Goal: Find specific page/section: Find specific page/section

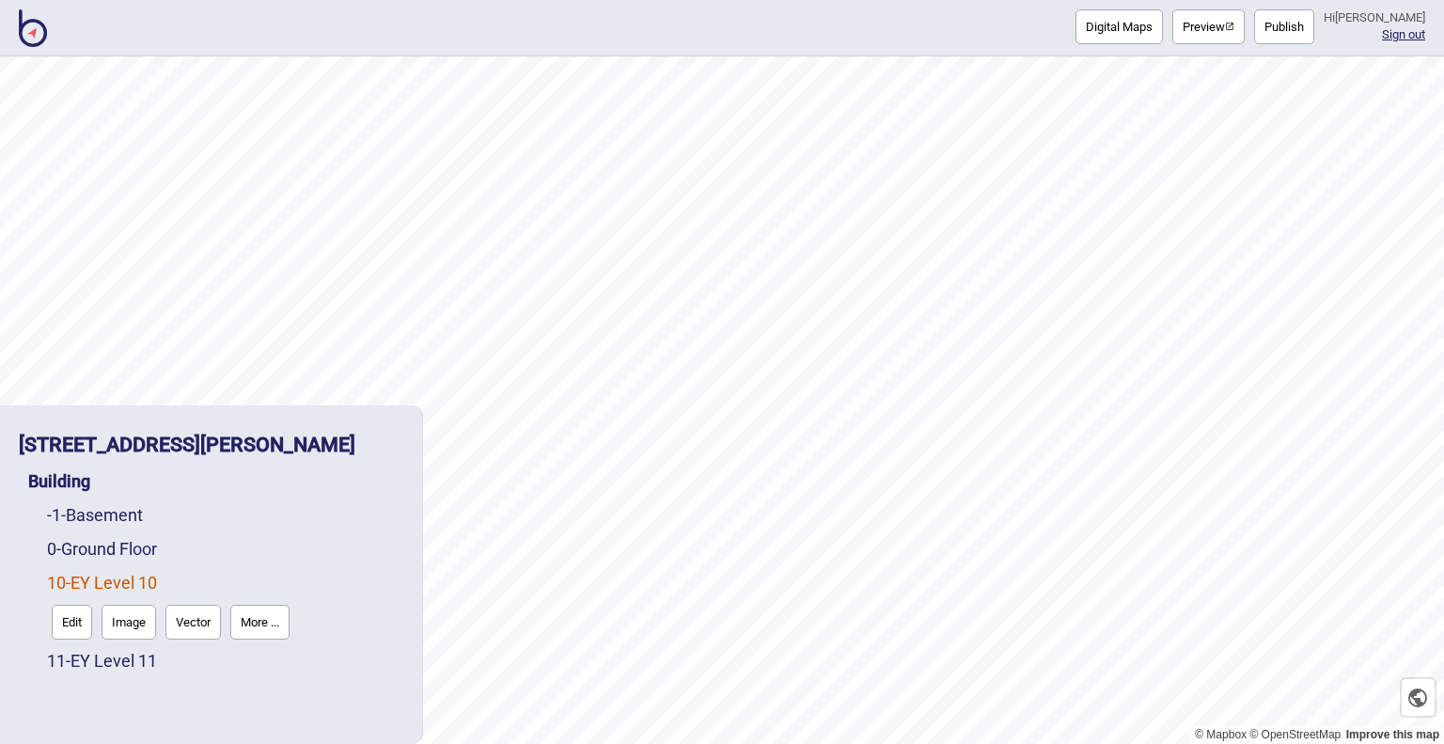
click at [36, 33] on img at bounding box center [33, 28] width 28 height 38
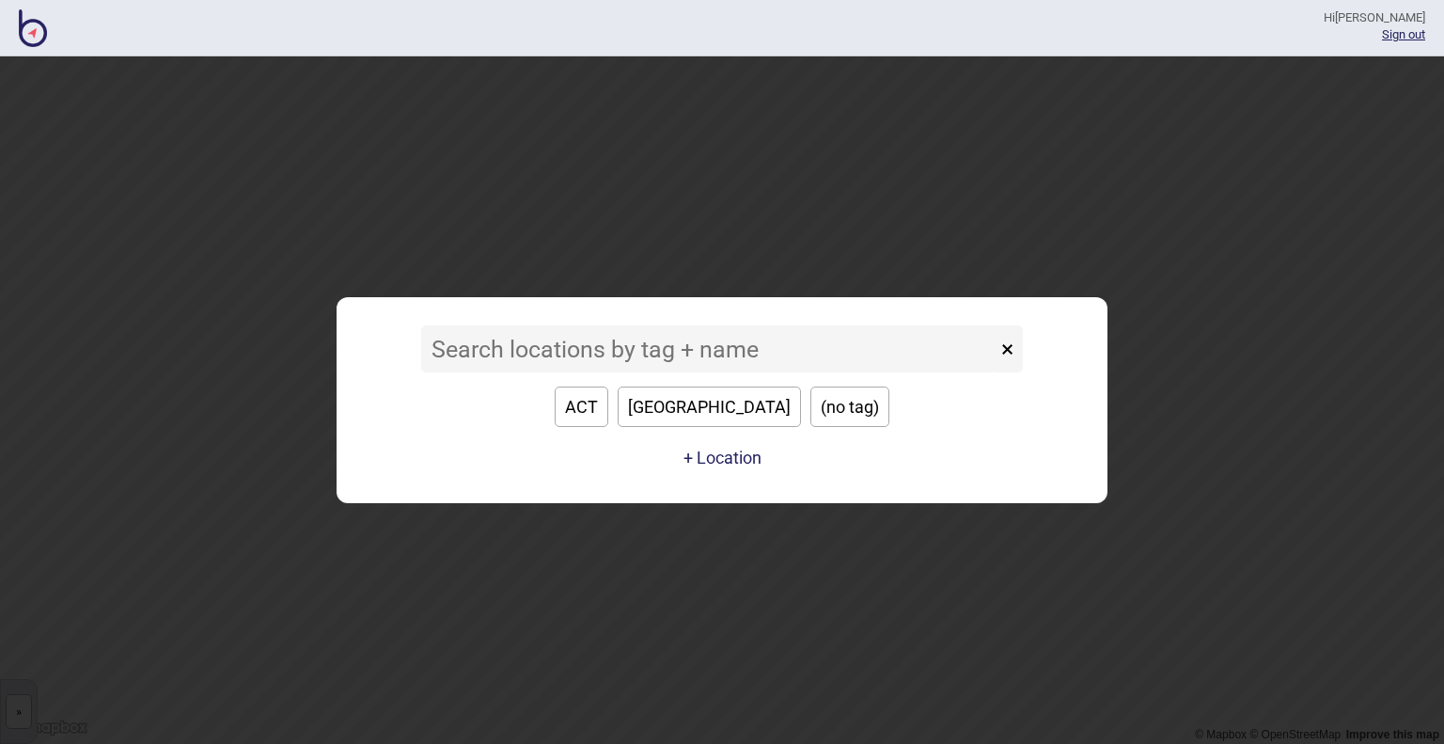
click at [720, 386] on button "[GEOGRAPHIC_DATA]" at bounding box center [709, 406] width 183 height 40
type input "[GEOGRAPHIC_DATA]"
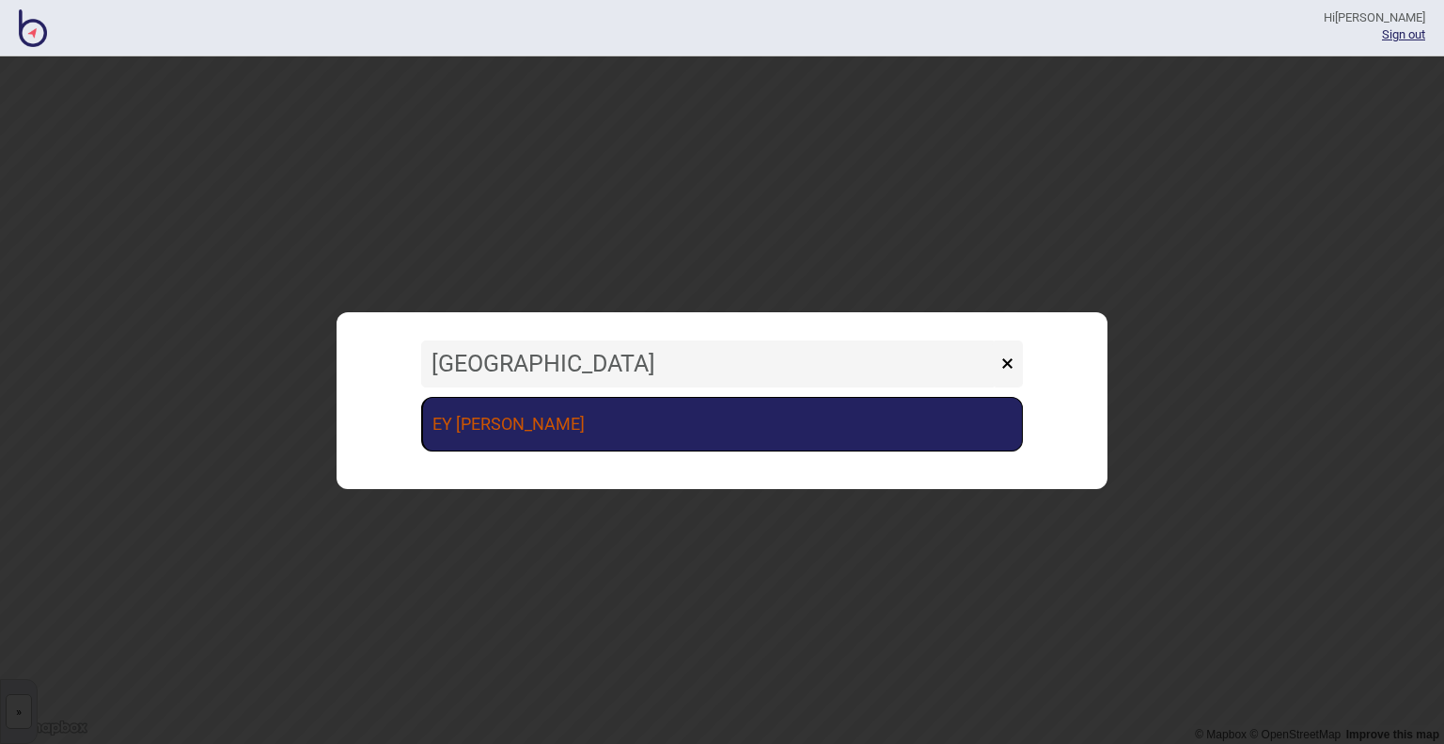
click at [611, 418] on link "EY [PERSON_NAME]" at bounding box center [722, 424] width 602 height 55
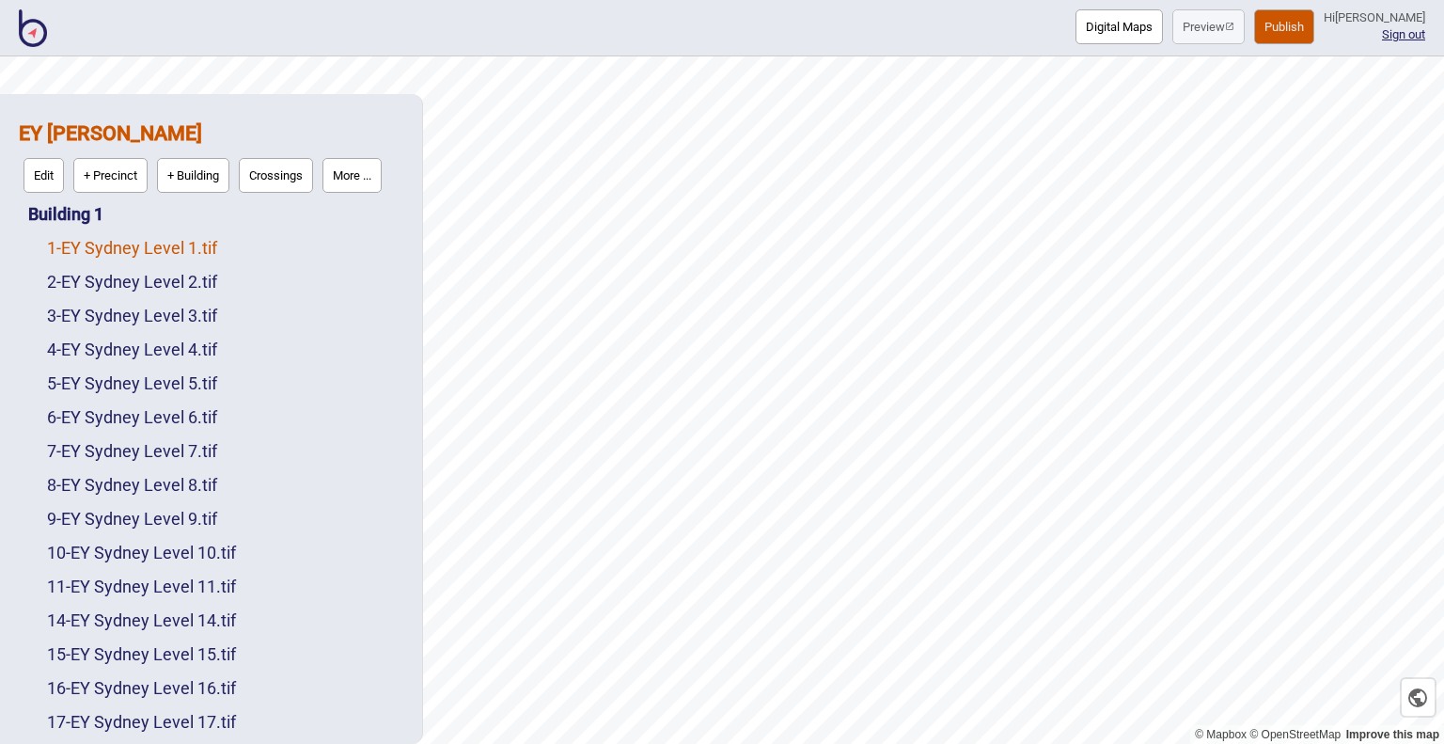
click at [105, 248] on link "1 - EY Sydney Level 1.tif" at bounding box center [132, 248] width 170 height 20
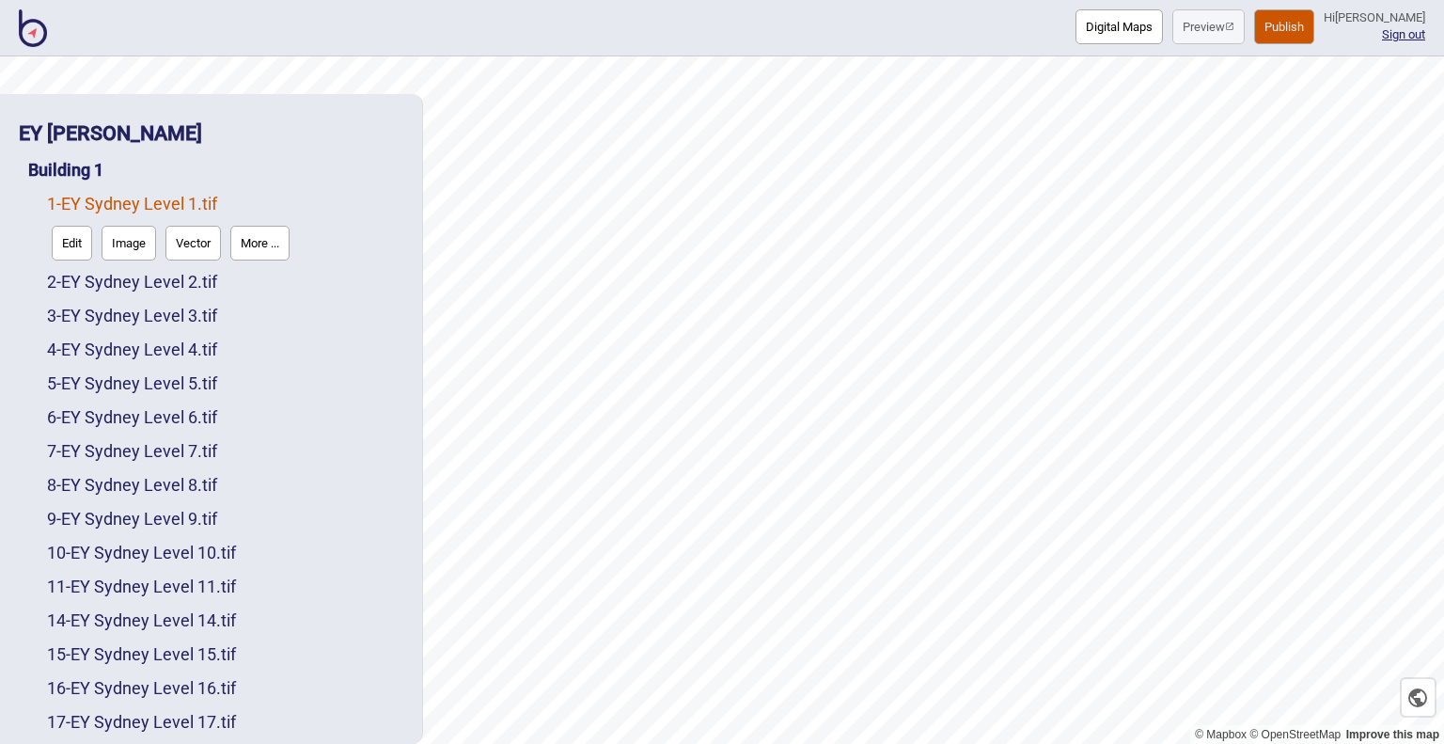
click at [268, 244] on button "More ..." at bounding box center [259, 243] width 59 height 35
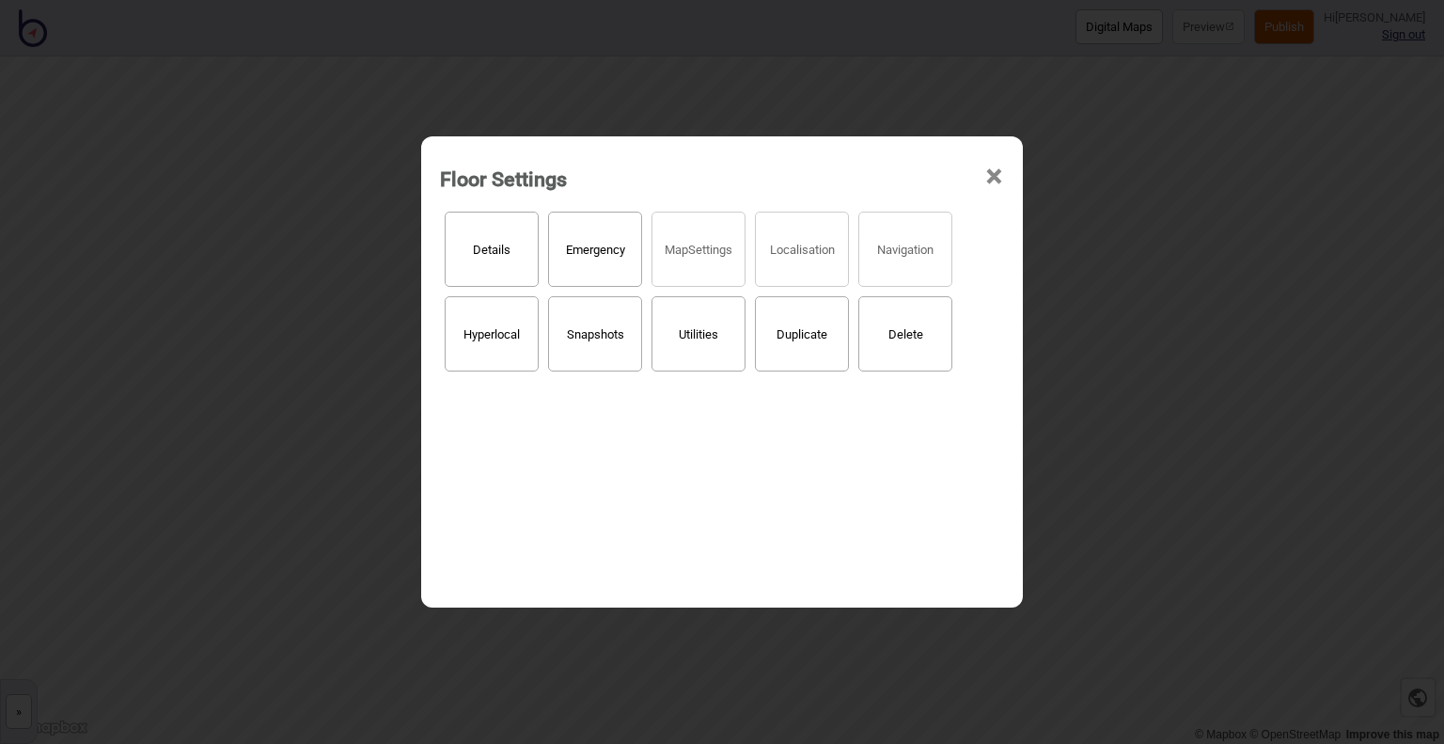
click at [989, 176] on span "×" at bounding box center [994, 177] width 20 height 62
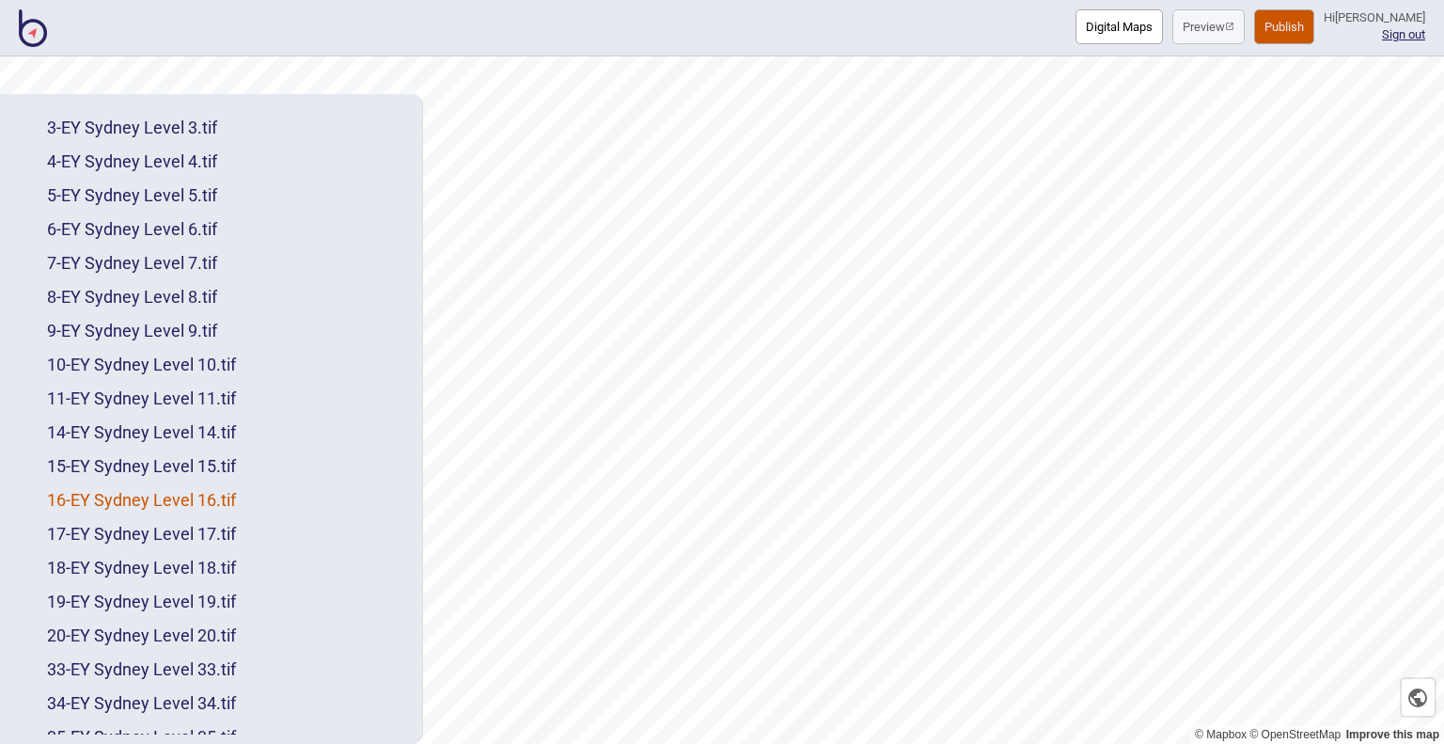
click at [188, 506] on link "16 - EY Sydney Level 16.tif" at bounding box center [141, 500] width 189 height 20
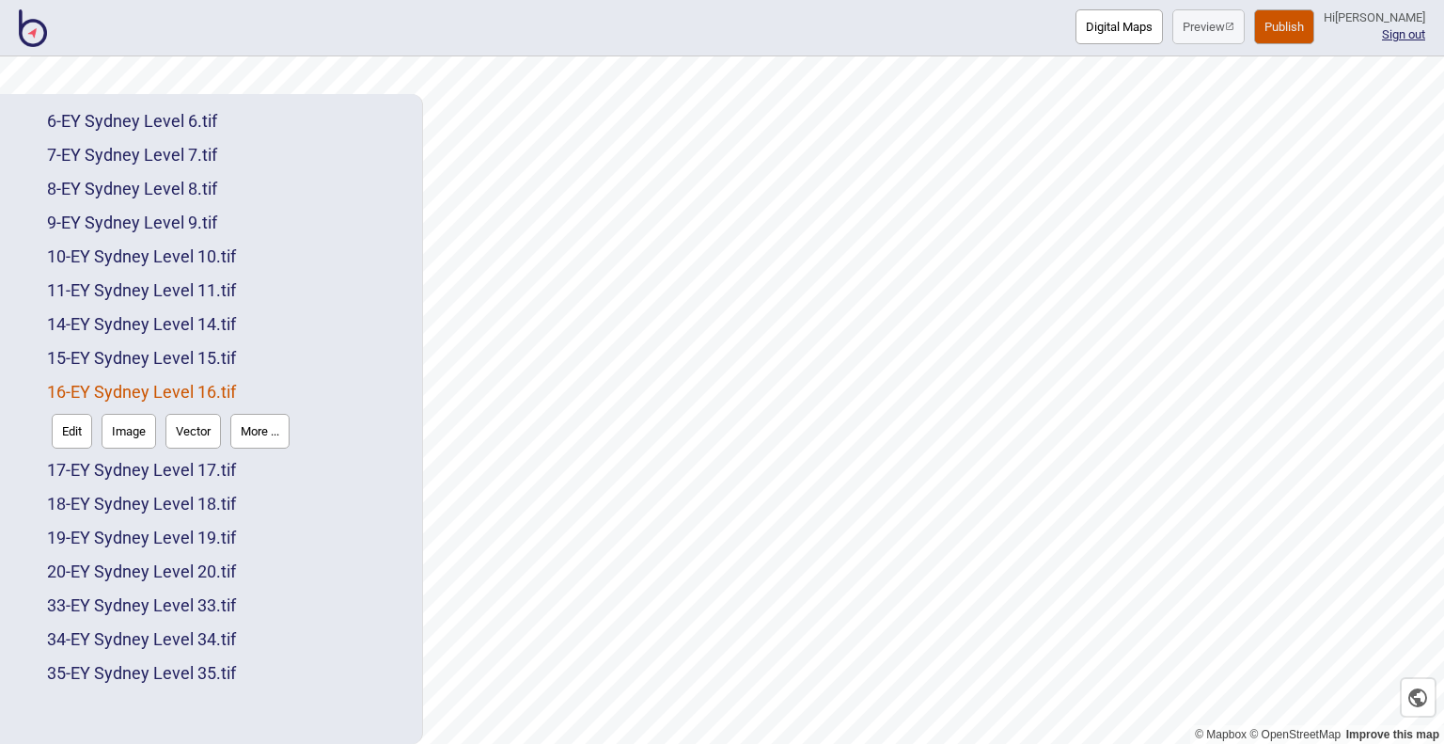
scroll to position [263, 0]
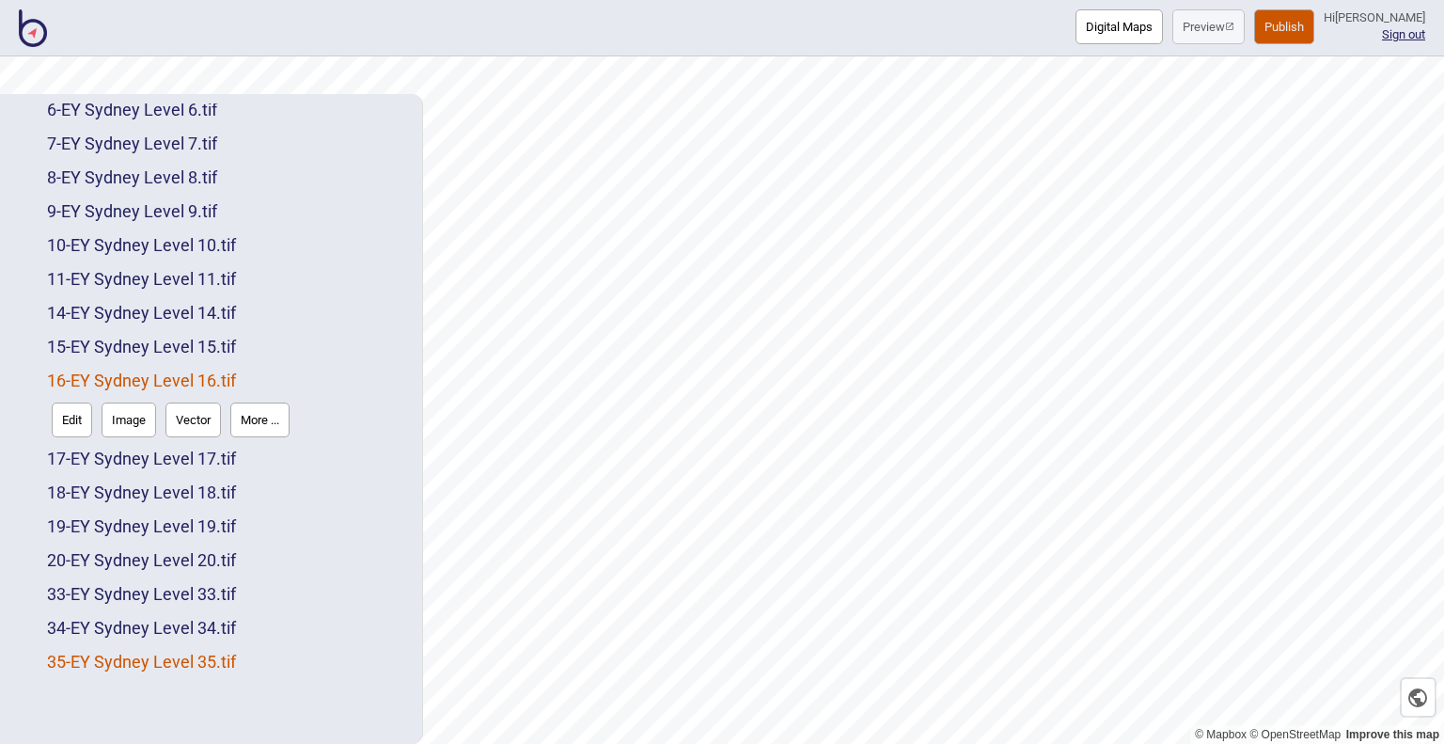
click at [167, 668] on link "35 - EY Sydney Level 35.tif" at bounding box center [141, 662] width 189 height 20
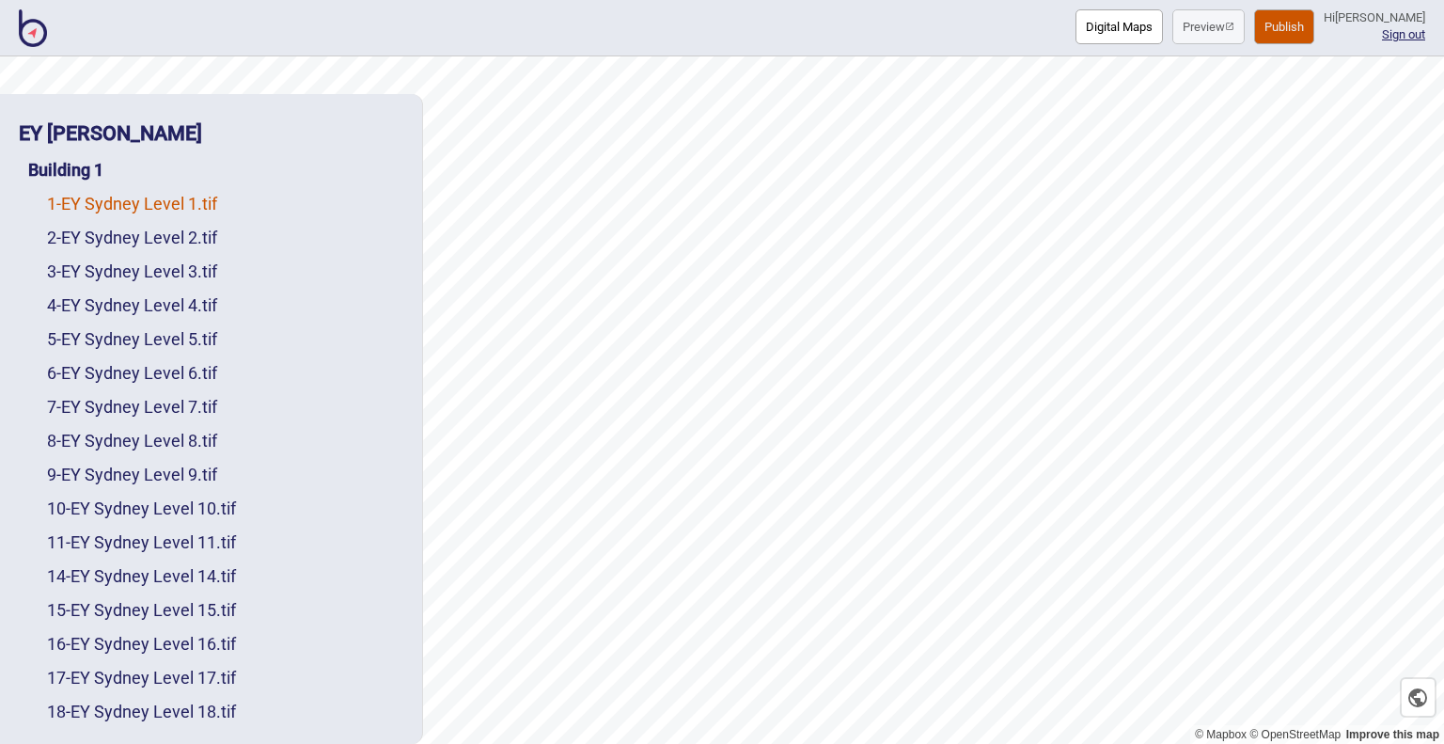
click at [154, 195] on link "1 - EY Sydney Level 1.tif" at bounding box center [132, 204] width 170 height 20
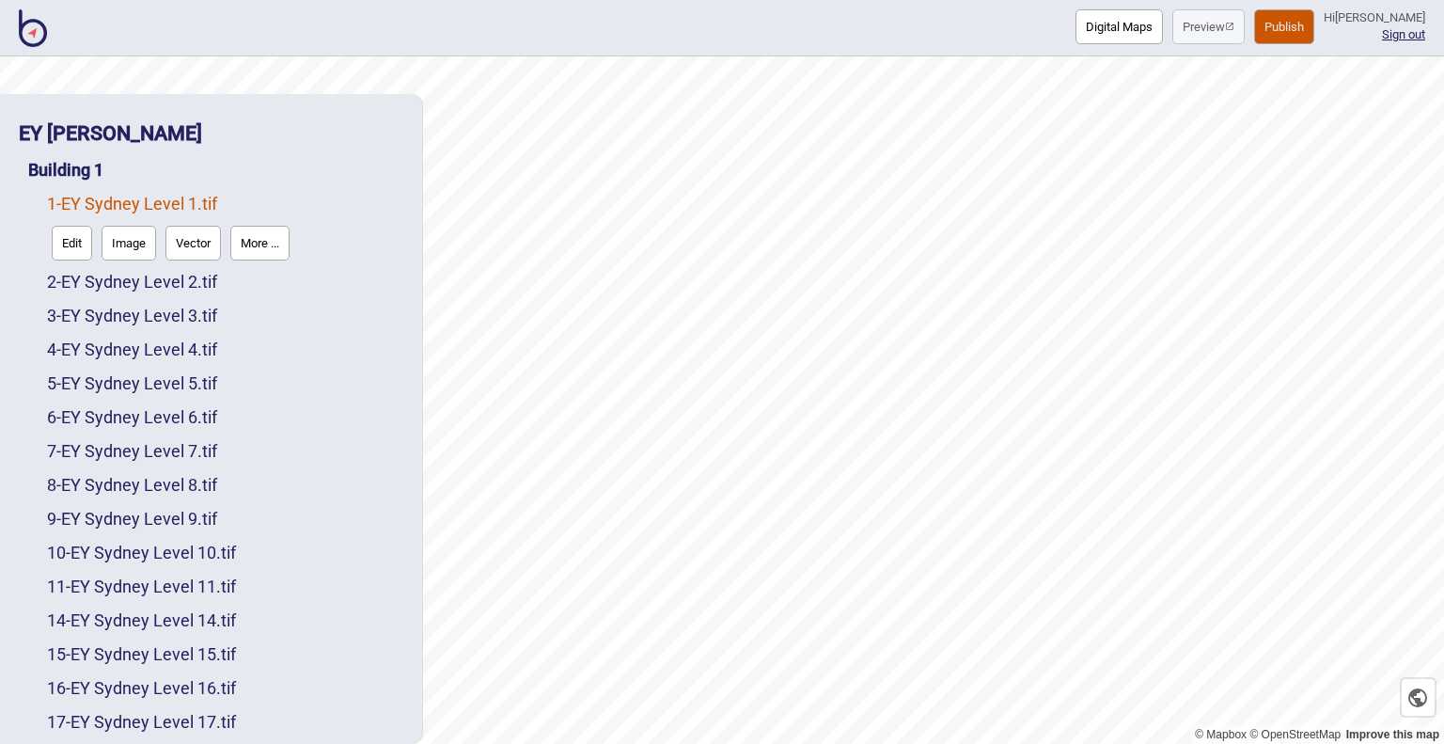
click at [1076, 24] on button "Digital Maps" at bounding box center [1119, 26] width 87 height 35
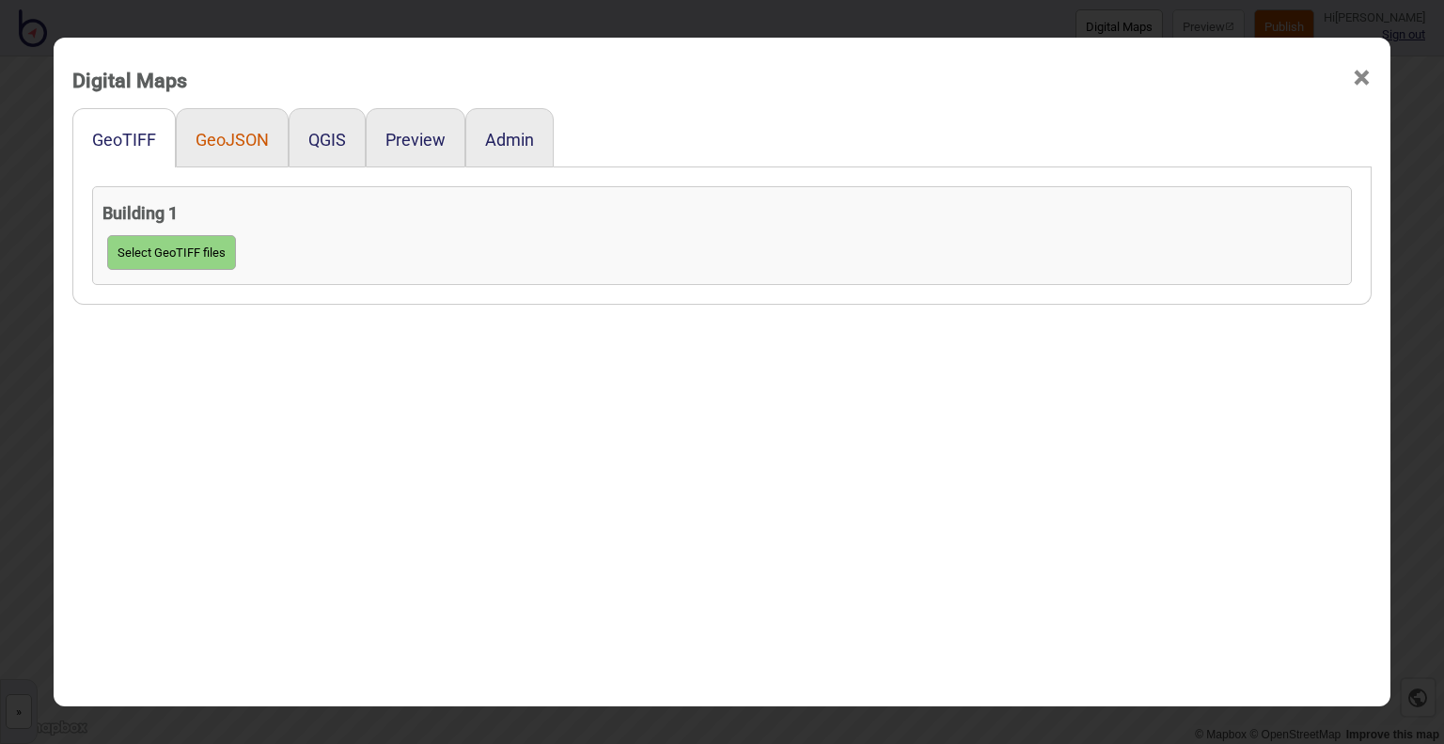
click at [226, 135] on button "GeoJSON" at bounding box center [232, 140] width 73 height 20
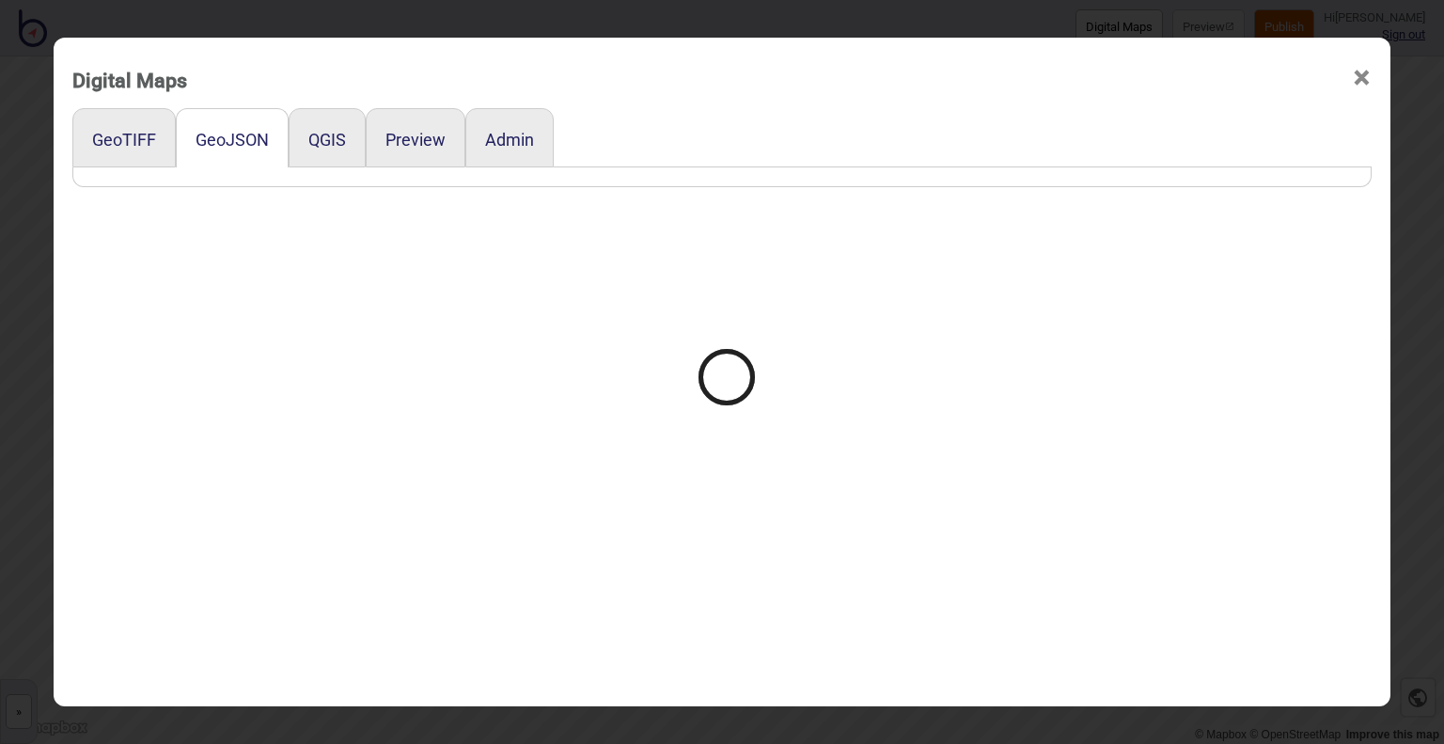
click at [313, 140] on div at bounding box center [722, 372] width 1444 height 744
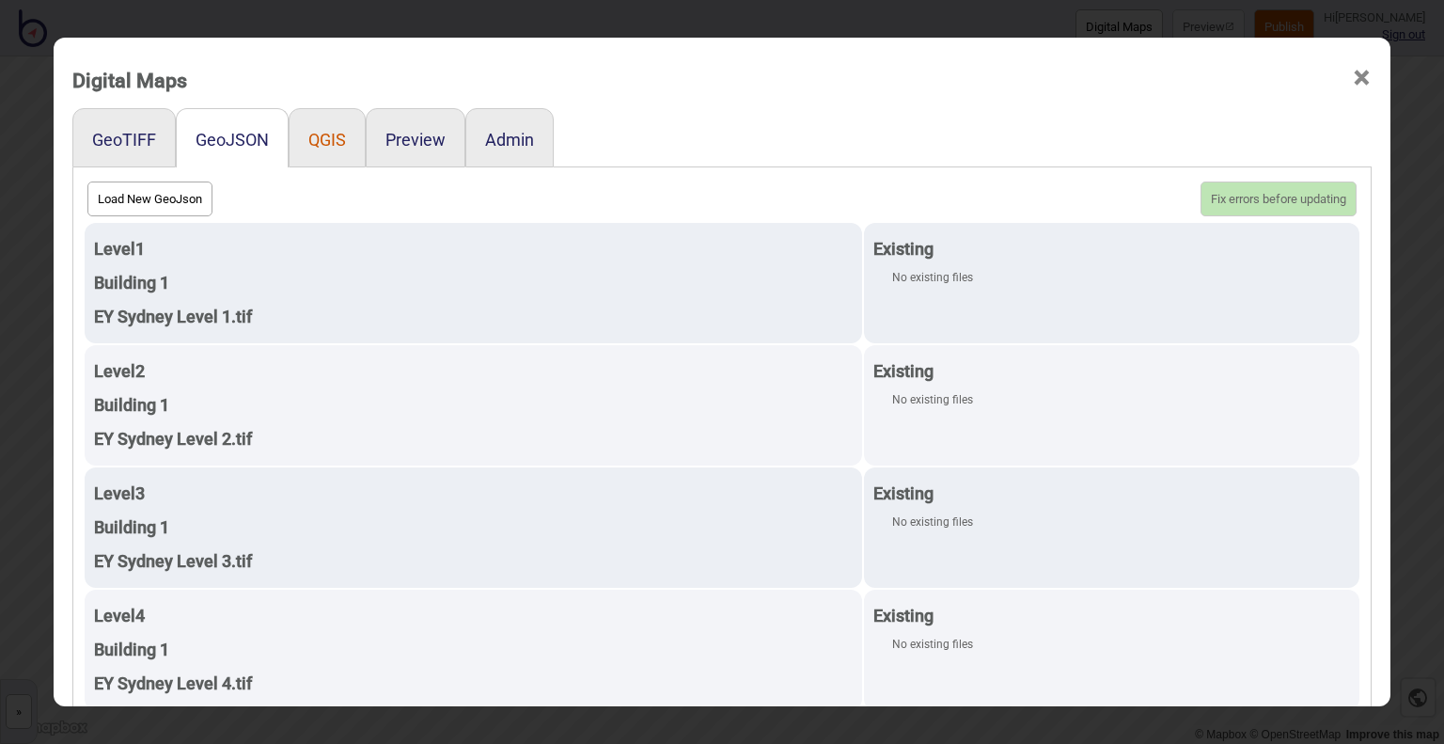
click at [323, 143] on button "QGIS" at bounding box center [327, 140] width 38 height 20
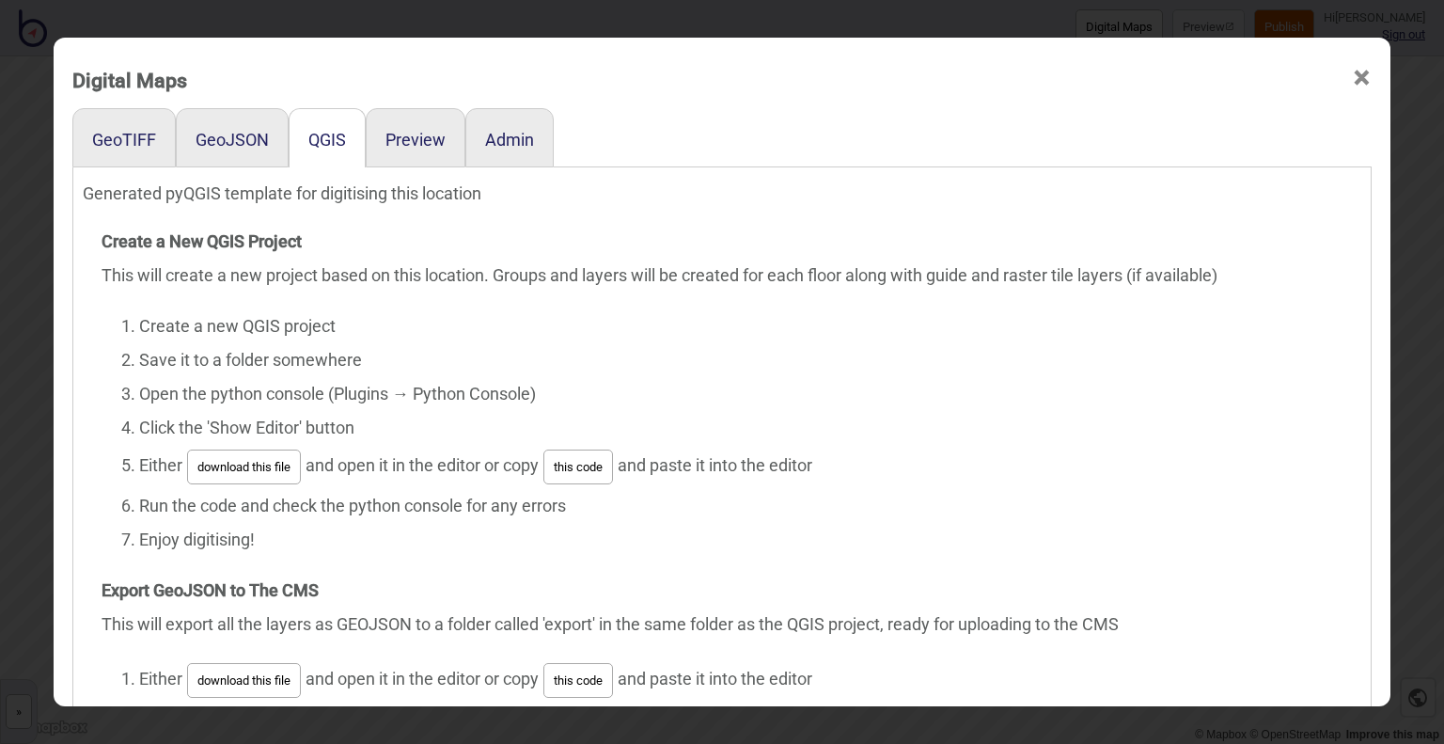
click at [573, 467] on button "this code" at bounding box center [578, 466] width 70 height 35
